Goal: Task Accomplishment & Management: Manage account settings

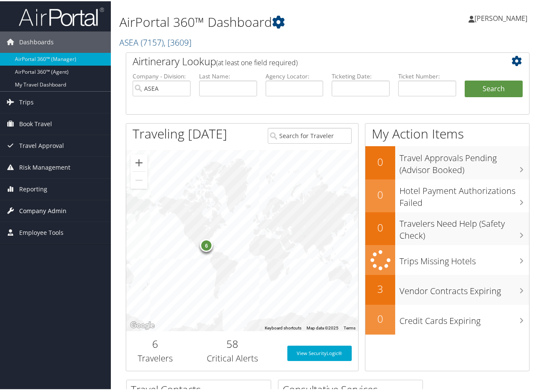
click at [59, 207] on span "Company Admin" at bounding box center [42, 209] width 47 height 21
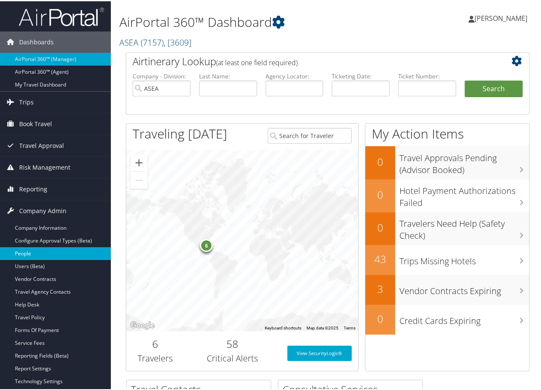
click at [37, 252] on link "People" at bounding box center [55, 252] width 111 height 13
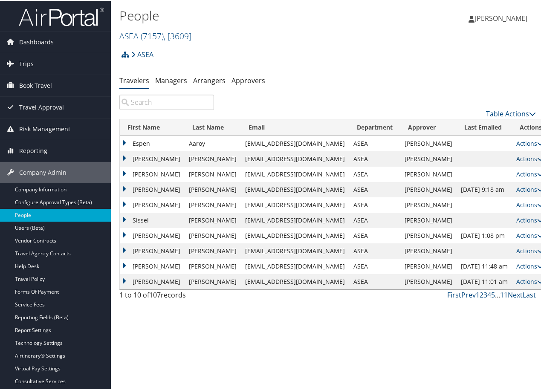
click at [516, 159] on link "Actions" at bounding box center [529, 157] width 27 height 8
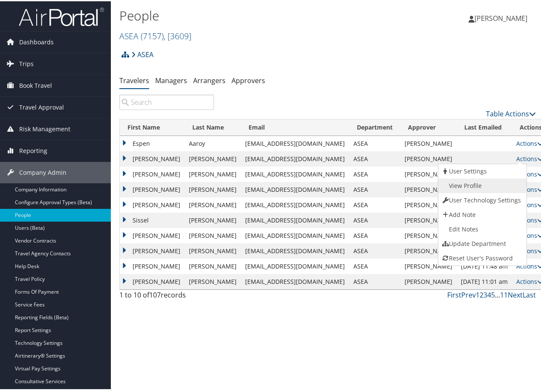
click at [472, 184] on link "View Profile" at bounding box center [481, 184] width 87 height 14
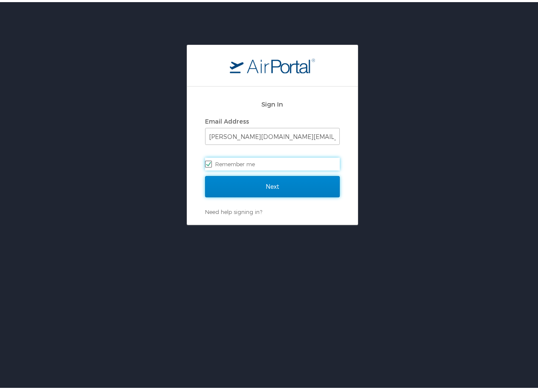
click at [283, 184] on input "Next" at bounding box center [272, 184] width 135 height 21
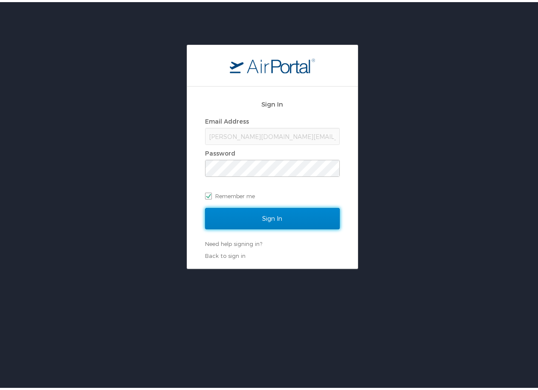
click at [279, 212] on input "Sign In" at bounding box center [272, 216] width 135 height 21
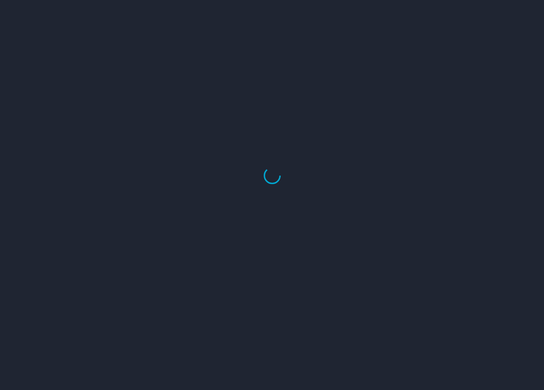
select select "US"
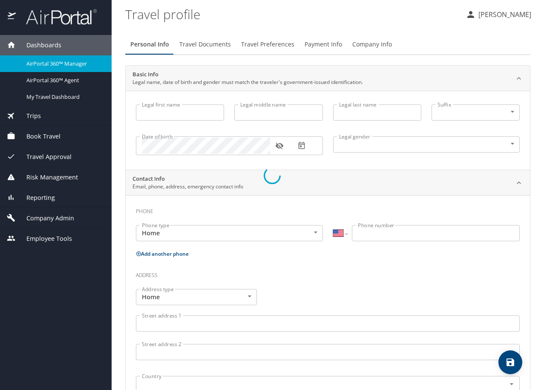
type input "Ashley"
type input "Dawn"
type input "Adams"
select select "US"
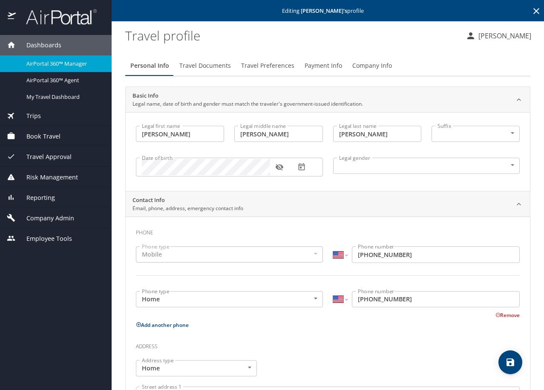
click at [65, 62] on span "AirPortal 360™ Manager" at bounding box center [63, 64] width 75 height 8
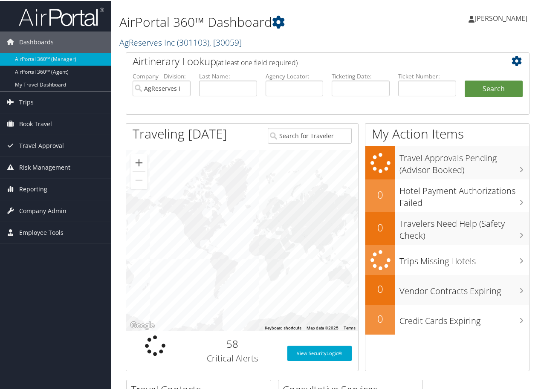
click at [176, 41] on link "AgReserves Inc ( 301103 ) , [ 30059 ]" at bounding box center [180, 41] width 122 height 12
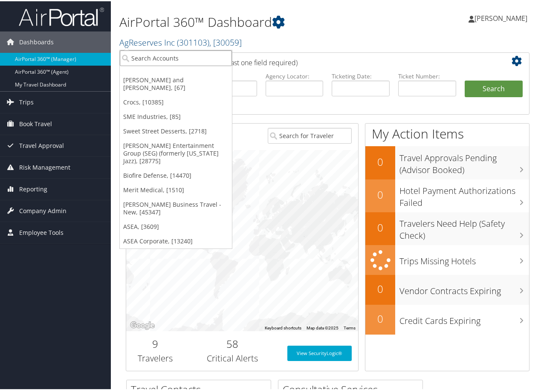
click at [158, 58] on input "search" at bounding box center [176, 57] width 112 height 16
type input "sme"
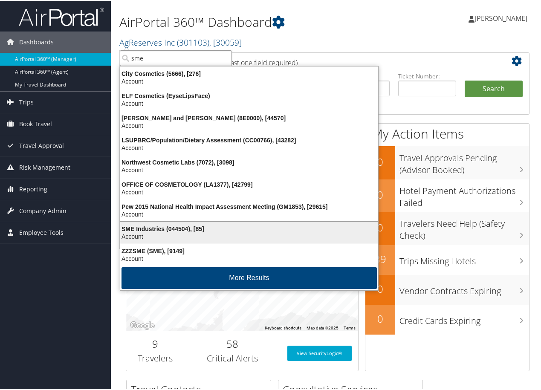
click at [164, 225] on div "SME Industries (044504), [85]" at bounding box center [249, 228] width 268 height 8
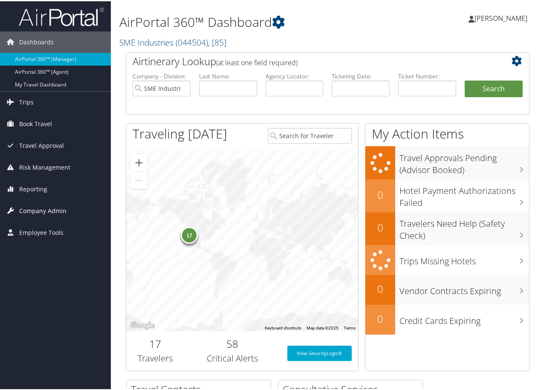
click at [57, 208] on span "Company Admin" at bounding box center [42, 209] width 47 height 21
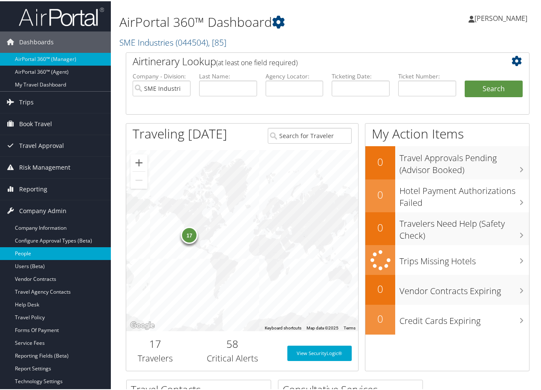
click at [38, 249] on link "People" at bounding box center [55, 252] width 111 height 13
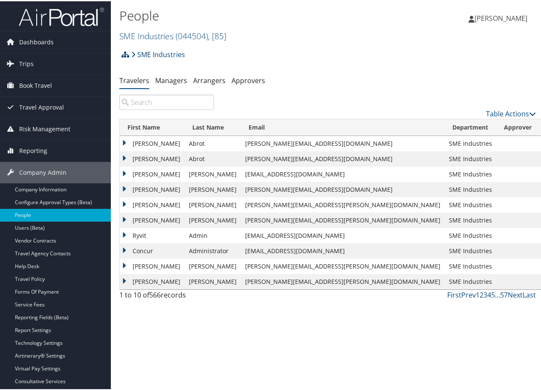
click at [157, 105] on input "search" at bounding box center [166, 100] width 95 height 15
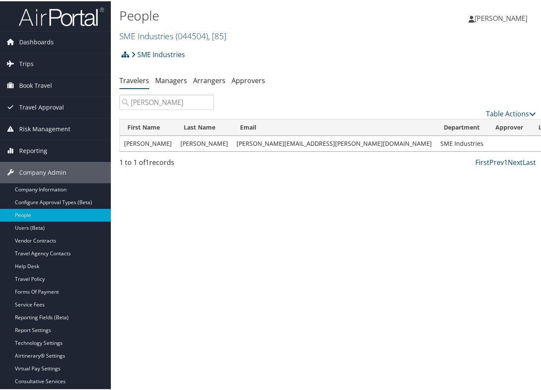
type input "dearden"
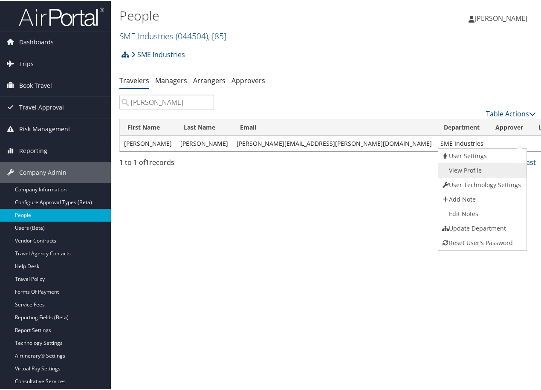
click at [479, 166] on link "View Profile" at bounding box center [481, 169] width 87 height 14
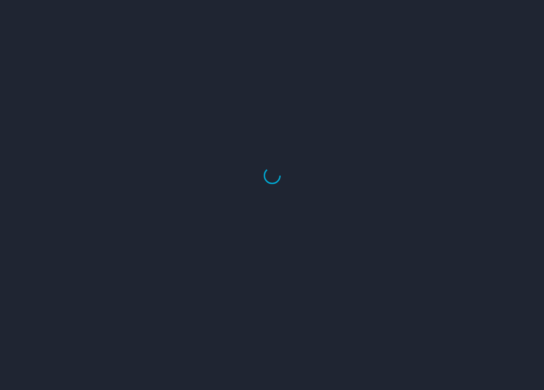
select select "US"
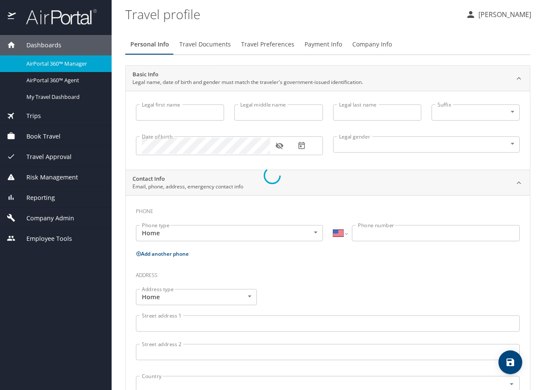
type input "[PERSON_NAME]"
type input "Undisclosed"
select select "US"
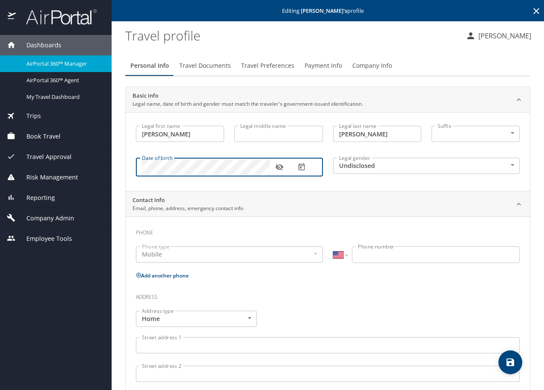
click at [279, 168] on icon "button" at bounding box center [279, 167] width 9 height 9
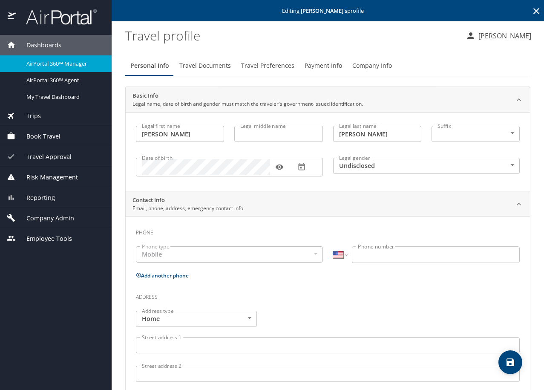
click at [336, 185] on div "Legal first name [PERSON_NAME] first name Legal middle name Legal middle name L…" at bounding box center [328, 151] width 405 height 79
click at [510, 364] on icon "save" at bounding box center [511, 363] width 8 height 8
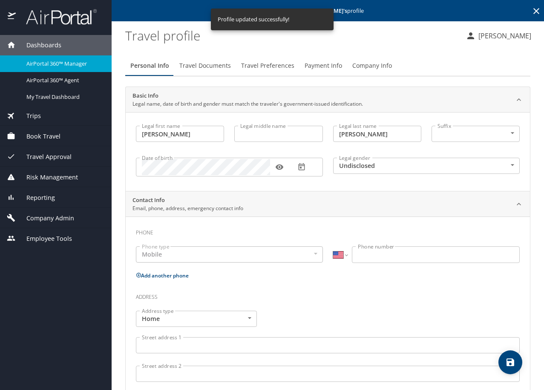
select select "US"
